Goal: Use online tool/utility: Utilize a website feature to perform a specific function

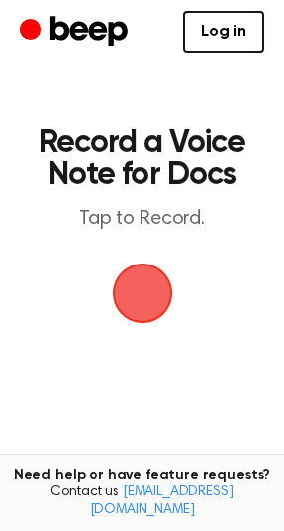
click at [162, 297] on span "button" at bounding box center [142, 294] width 56 height 56
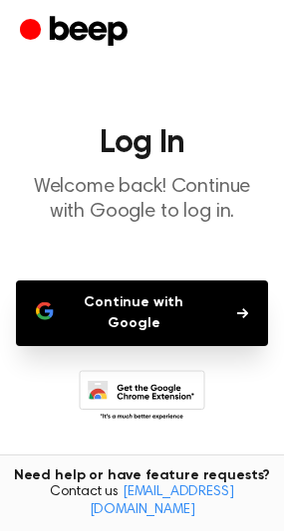
click at [178, 304] on button "Continue with Google" at bounding box center [142, 314] width 252 height 66
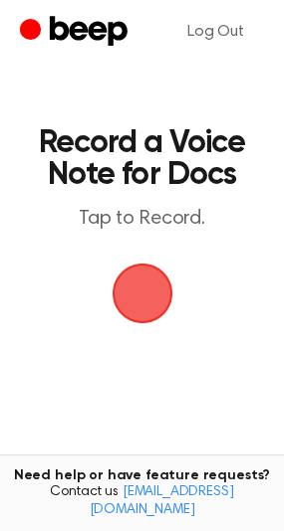
click at [117, 296] on span "button" at bounding box center [142, 294] width 56 height 56
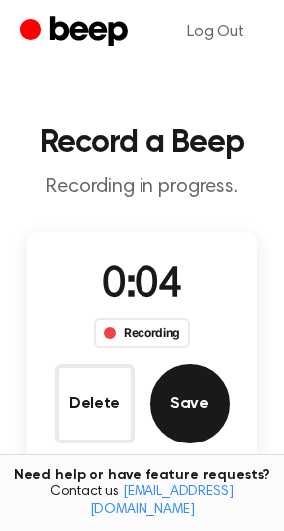
click at [207, 408] on button "Save" at bounding box center [190, 404] width 80 height 80
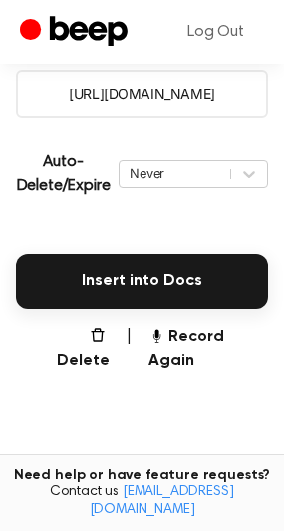
scroll to position [380, 0]
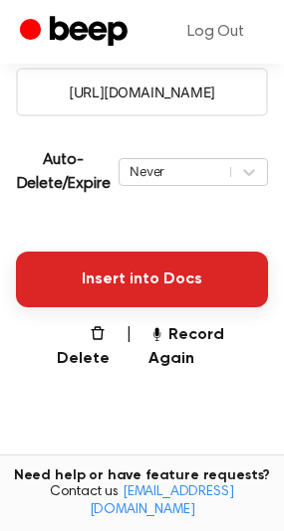
click at [195, 252] on button "Insert into Docs" at bounding box center [142, 280] width 252 height 56
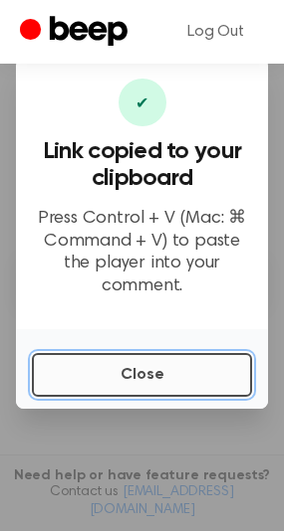
click at [176, 374] on button "Close" at bounding box center [142, 375] width 220 height 44
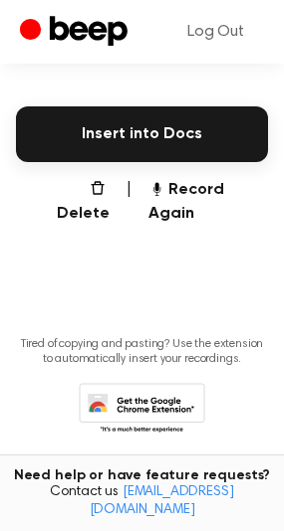
scroll to position [248, 0]
